Goal: Entertainment & Leisure: Consume media (video, audio)

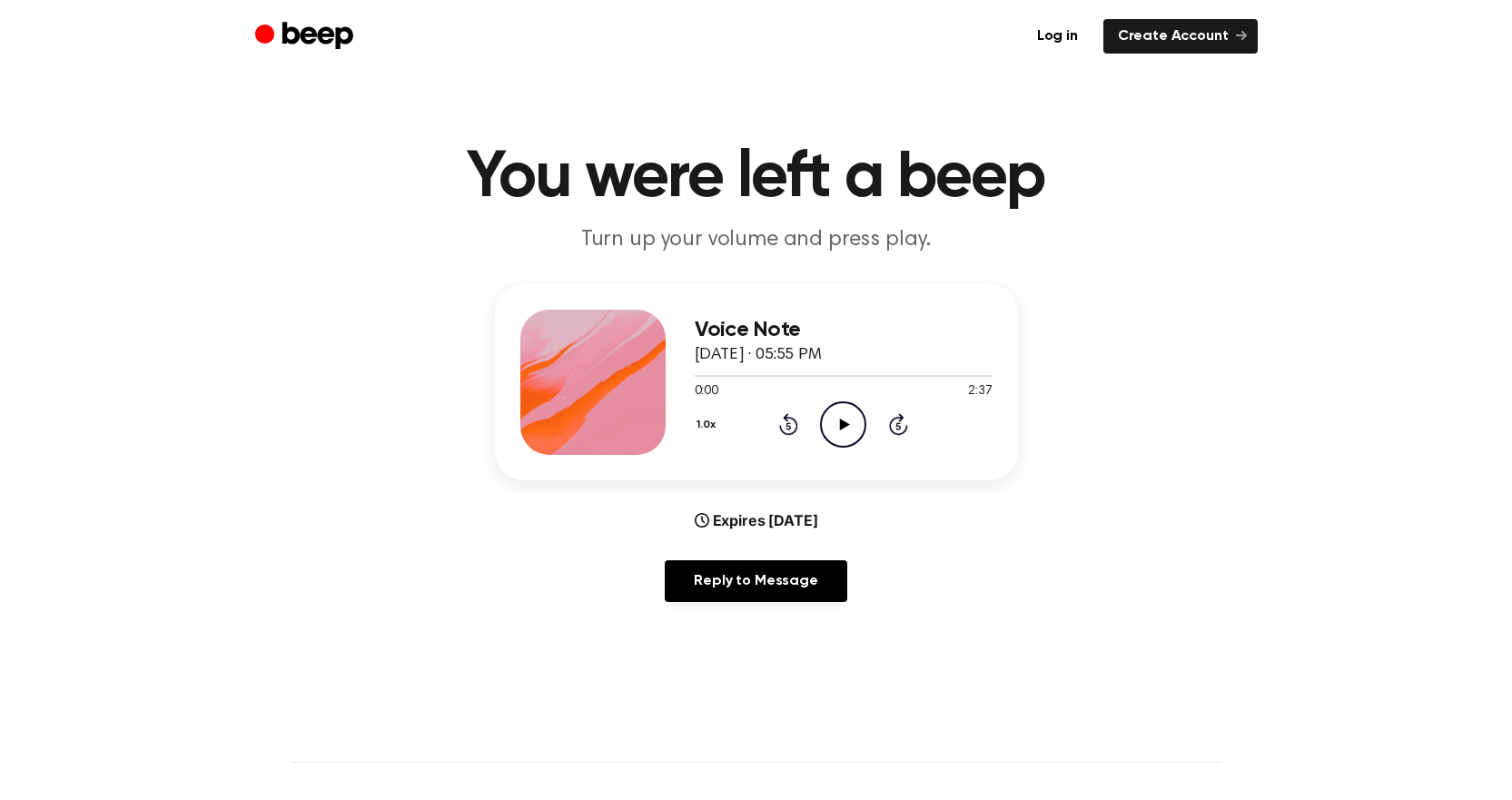
click at [834, 417] on icon "Play Audio" at bounding box center [843, 425] width 46 height 46
click at [787, 424] on icon "Rewind 5 seconds" at bounding box center [788, 425] width 20 height 24
click at [795, 426] on icon "Rewind 5 seconds" at bounding box center [788, 425] width 20 height 24
click at [782, 421] on icon "Rewind 5 seconds" at bounding box center [788, 425] width 20 height 24
click at [848, 421] on icon at bounding box center [843, 424] width 8 height 12
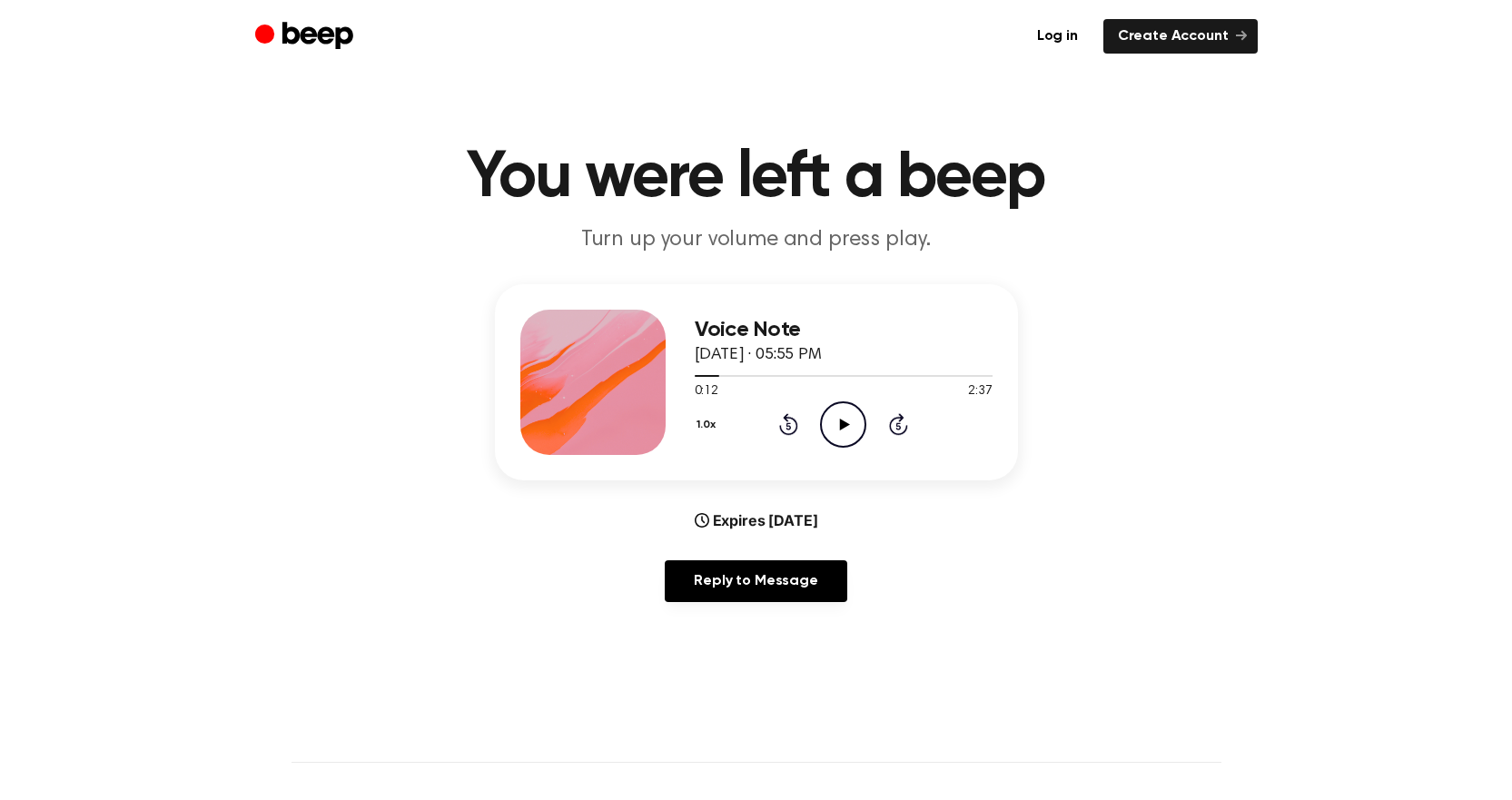
click at [848, 421] on icon "Play Audio" at bounding box center [843, 425] width 46 height 46
click at [850, 433] on icon "Pause Audio" at bounding box center [843, 425] width 46 height 46
click at [850, 433] on icon "Play Audio" at bounding box center [843, 425] width 46 height 46
click at [896, 427] on icon "Skip 5 seconds" at bounding box center [899, 425] width 20 height 24
click at [786, 425] on icon "Rewind 5 seconds" at bounding box center [788, 425] width 20 height 24
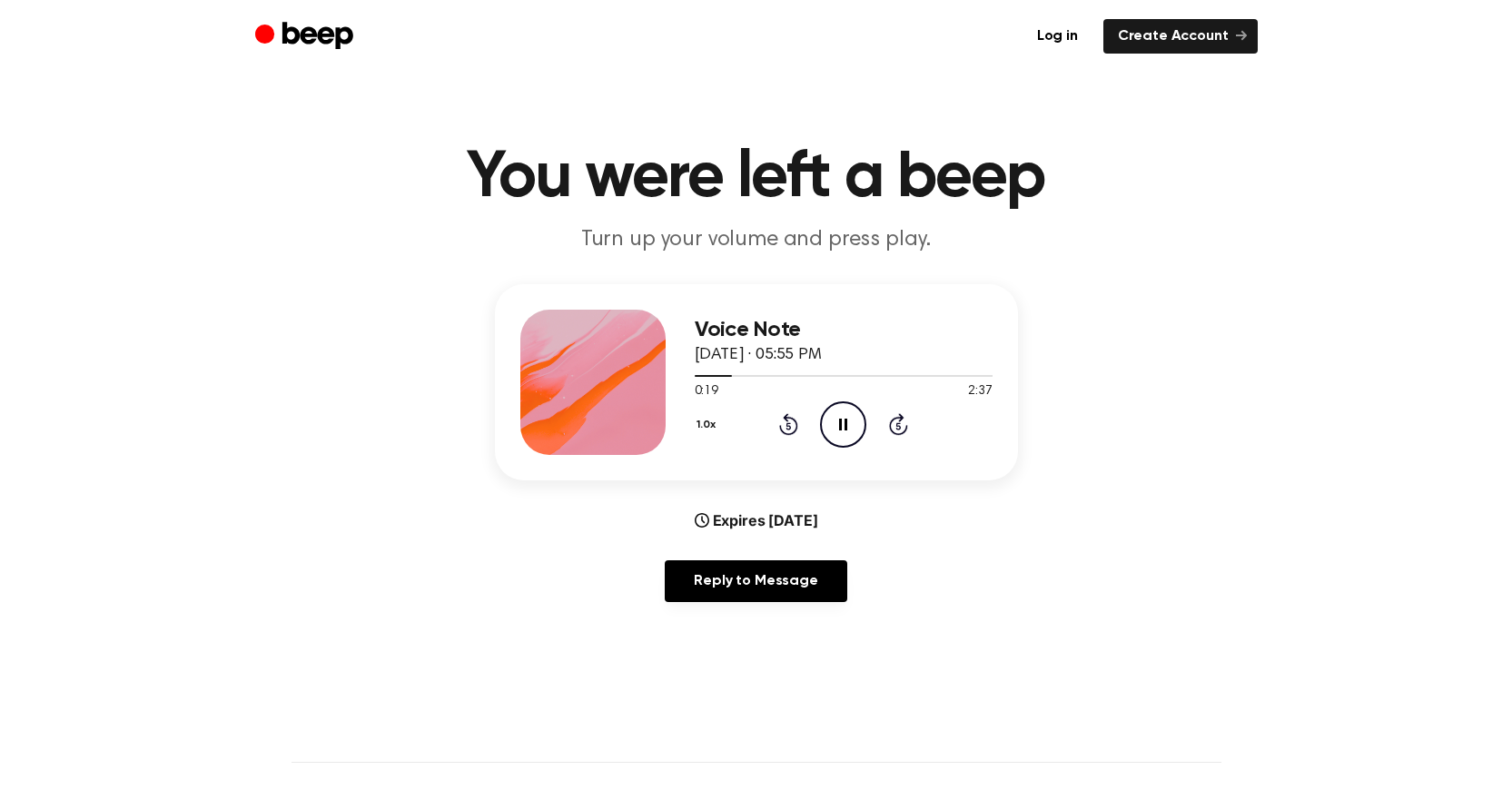
click at [786, 425] on icon "Rewind 5 seconds" at bounding box center [788, 425] width 20 height 24
click at [797, 431] on icon "Rewind 5 seconds" at bounding box center [788, 425] width 20 height 24
